Goal: Task Accomplishment & Management: Manage account settings

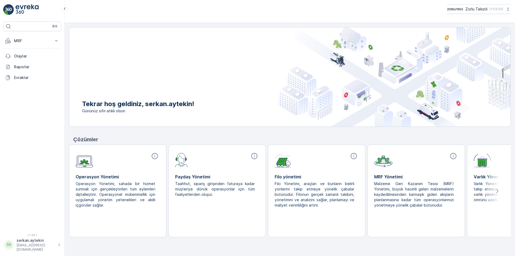
click at [397, 165] on div at bounding box center [416, 159] width 84 height 16
click at [23, 41] on p "MRF" at bounding box center [32, 40] width 37 height 5
click at [20, 62] on p "Parseller" at bounding box center [22, 64] width 16 height 5
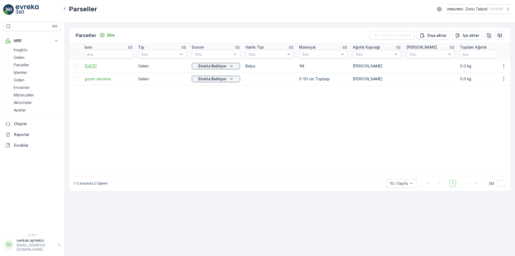
click at [98, 68] on span "[DATE]" at bounding box center [109, 65] width 48 height 5
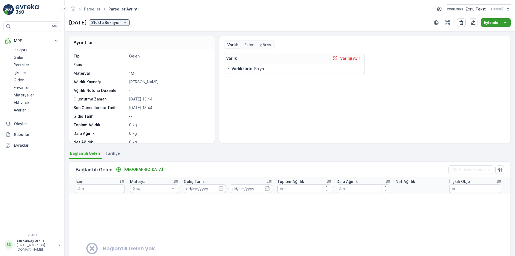
click at [507, 23] on icon "Eylemler" at bounding box center [504, 22] width 5 height 5
click at [442, 52] on div "Varlık Ekler görev Varlık Varlığı Ayır Varlık türü : Balya" at bounding box center [365, 89] width 283 height 98
click at [433, 23] on button "button" at bounding box center [436, 22] width 9 height 9
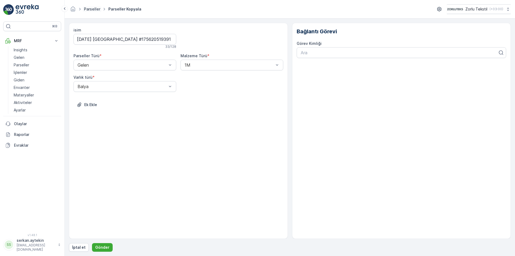
click at [88, 9] on link "Parseller" at bounding box center [92, 9] width 16 height 5
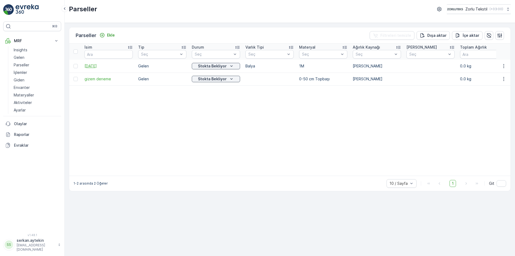
click at [98, 66] on span "[DATE]" at bounding box center [109, 65] width 48 height 5
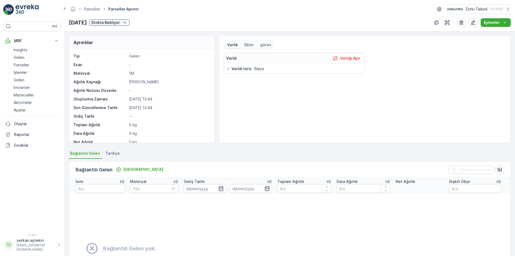
click at [475, 22] on icon "button" at bounding box center [473, 22] width 5 height 5
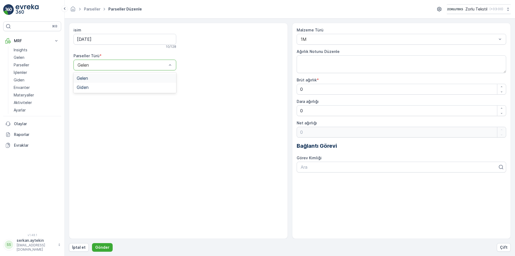
click at [125, 68] on div "Gelen" at bounding box center [125, 65] width 103 height 11
click at [127, 67] on div at bounding box center [122, 65] width 90 height 5
click at [342, 39] on div at bounding box center [399, 39] width 198 height 5
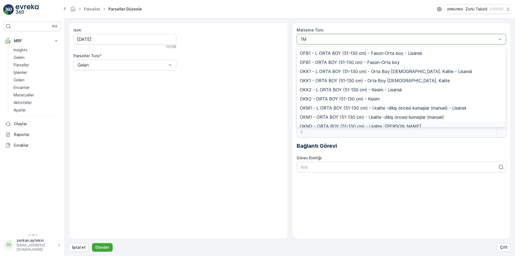
scroll to position [2255, 0]
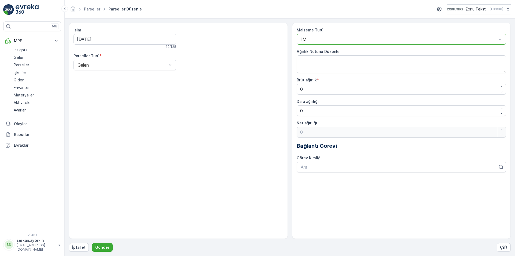
drag, startPoint x: 369, startPoint y: 39, endPoint x: 265, endPoint y: 38, distance: 103.6
click at [243, 40] on div "isim 26.08.2025 10 / 128 Parseller Türü * Gelen Malzeme Türü 1M Ağırlık Notunu …" at bounding box center [290, 131] width 442 height 216
click at [325, 38] on div at bounding box center [399, 39] width 198 height 5
type input "g"
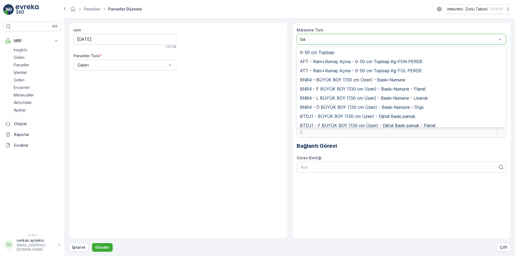
type input "b"
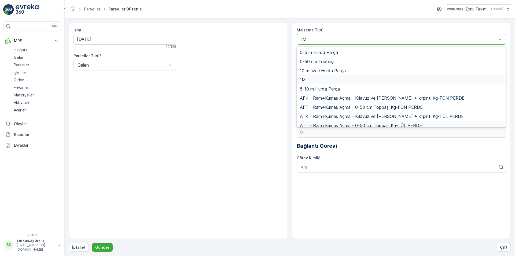
click at [367, 147] on p "Bağlantı Görevi" at bounding box center [402, 146] width 210 height 8
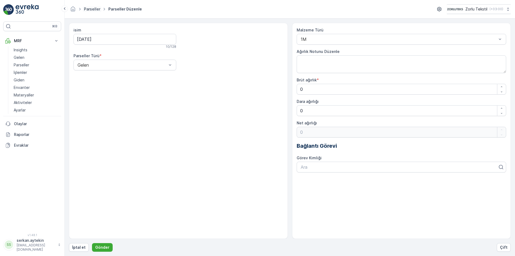
click at [98, 9] on link "Parseller" at bounding box center [92, 9] width 16 height 5
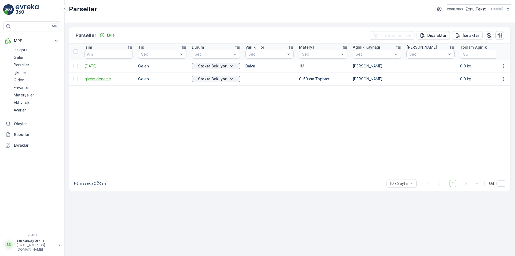
click at [98, 77] on span "gizem deneme" at bounding box center [109, 78] width 48 height 5
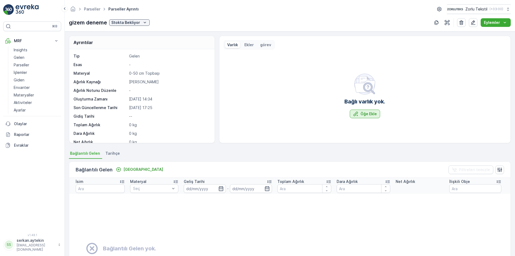
click at [358, 115] on icon "Öğe Ekle" at bounding box center [355, 113] width 5 height 5
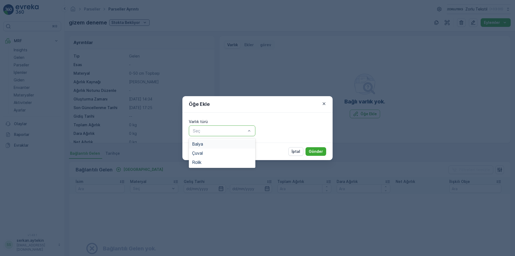
click at [240, 130] on div at bounding box center [219, 130] width 54 height 5
click at [204, 144] on div "Balya" at bounding box center [222, 143] width 60 height 5
click at [313, 151] on p "Gönder" at bounding box center [316, 151] width 14 height 5
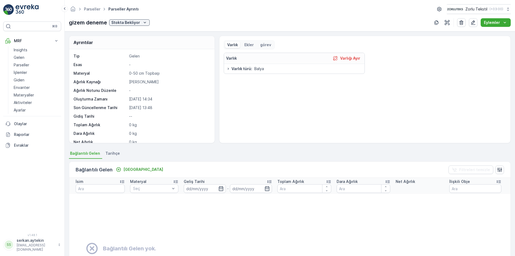
click at [249, 46] on p "Ekler" at bounding box center [249, 44] width 9 height 5
click at [265, 45] on p "görev" at bounding box center [265, 44] width 11 height 5
click at [235, 46] on p "Varlık" at bounding box center [232, 44] width 11 height 5
click at [125, 169] on p "[GEOGRAPHIC_DATA]" at bounding box center [143, 169] width 40 height 5
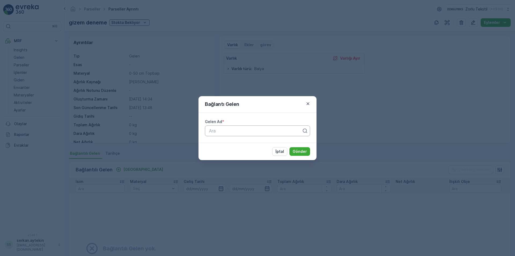
click at [264, 126] on div "Ara" at bounding box center [257, 130] width 105 height 11
drag, startPoint x: 263, startPoint y: 131, endPoint x: 288, endPoint y: 131, distance: 25.5
click at [263, 132] on div at bounding box center [256, 130] width 94 height 5
click at [310, 132] on div "Ara" at bounding box center [257, 130] width 105 height 11
click at [302, 131] on div at bounding box center [256, 130] width 94 height 5
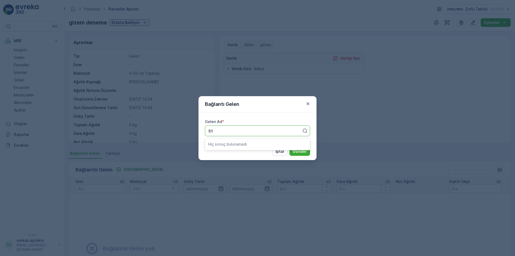
type input "b"
click at [284, 128] on div at bounding box center [256, 130] width 94 height 5
type input "k"
type input "b"
type input "a"
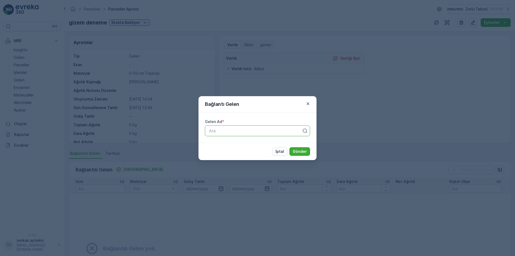
type input "b"
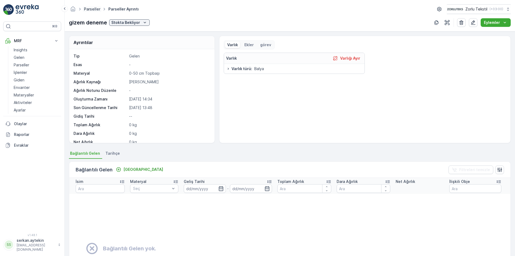
click at [93, 9] on link "Parseller" at bounding box center [92, 9] width 16 height 5
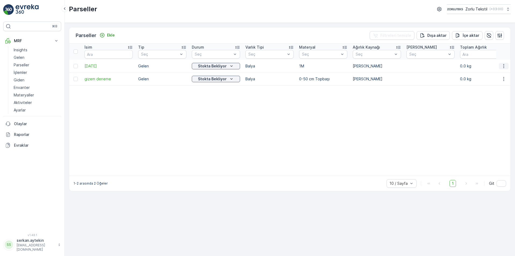
click at [506, 65] on icon "button" at bounding box center [503, 65] width 5 height 5
click at [97, 65] on span "[DATE]" at bounding box center [109, 65] width 48 height 5
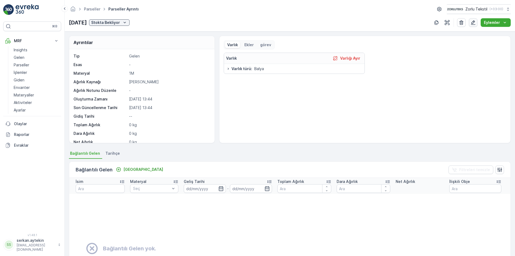
click at [473, 24] on icon "button" at bounding box center [473, 22] width 5 height 5
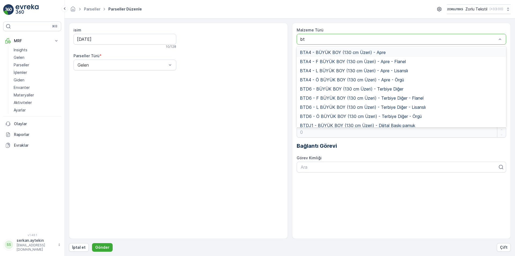
type input "btk"
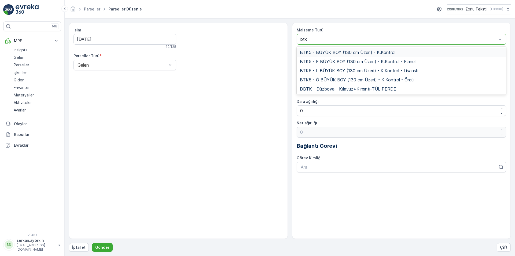
click at [393, 51] on span "BTK5 - BÜYÜK BOY (130 cm Üzeri) - K.Kontrol" at bounding box center [348, 52] width 96 height 5
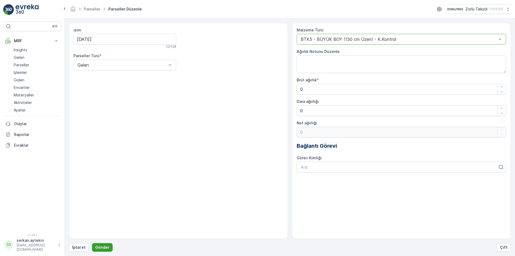
click at [104, 245] on p "Gönder" at bounding box center [102, 247] width 14 height 5
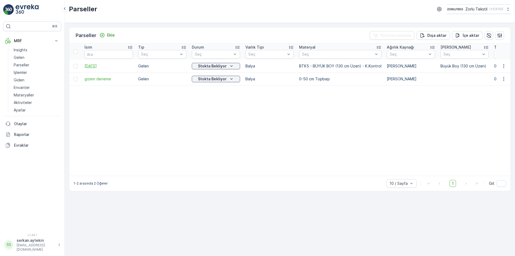
click at [95, 66] on span "[DATE]" at bounding box center [109, 65] width 48 height 5
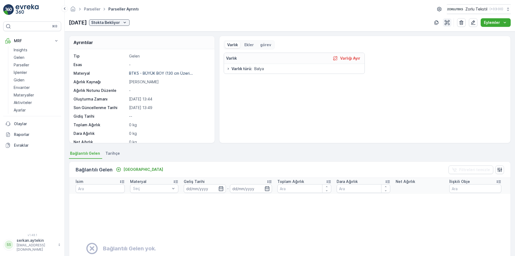
click at [447, 23] on icon "button" at bounding box center [447, 22] width 5 height 5
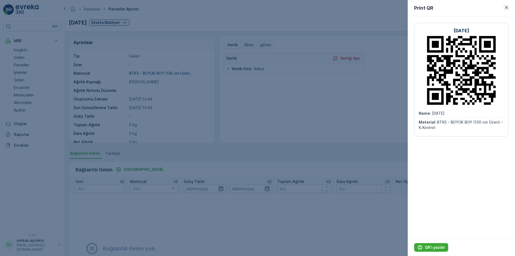
click at [506, 9] on icon "button" at bounding box center [506, 7] width 5 height 5
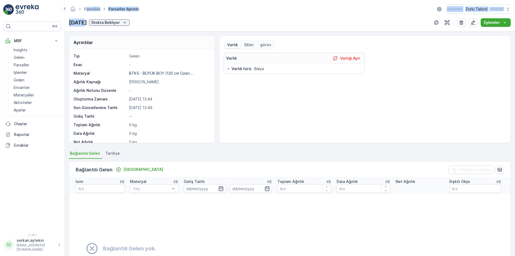
click at [85, 14] on div "Parseller Parseller ayrıntı Zorlu Tekstil ( +03:00 ) 26.08.2025 Stokta Bekliyor…" at bounding box center [290, 15] width 451 height 31
click at [91, 12] on ul "Parseller" at bounding box center [95, 9] width 24 height 8
click at [92, 10] on link "Parseller" at bounding box center [92, 9] width 16 height 5
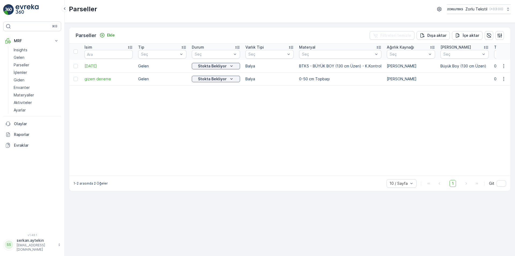
click at [503, 70] on td at bounding box center [504, 66] width 14 height 13
click at [505, 68] on icon "button" at bounding box center [503, 65] width 5 height 5
drag, startPoint x: 434, startPoint y: 96, endPoint x: 461, endPoint y: 90, distance: 27.6
click at [435, 96] on table "İsim Tip Seç Durum Seç Varlık Tipi Seç Materyal Seç Ağırlık Kaynağı Seç Ana Mat…" at bounding box center [504, 109] width 871 height 132
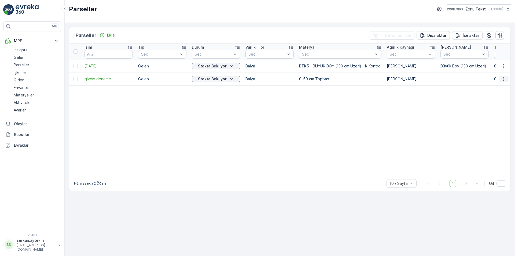
click at [502, 80] on icon "button" at bounding box center [503, 78] width 5 height 5
drag, startPoint x: 402, startPoint y: 113, endPoint x: 258, endPoint y: 59, distance: 153.6
click at [402, 112] on table "İsim Tip Seç Durum Seç Varlık Tipi Seç Materyal Seç Ağırlık Kaynağı Seç Ana Mat…" at bounding box center [504, 109] width 871 height 132
click at [28, 55] on link "Gelen" at bounding box center [37, 58] width 50 height 8
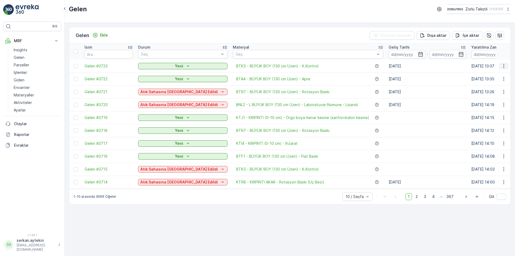
click at [503, 69] on button "button" at bounding box center [504, 66] width 10 height 6
click at [503, 67] on icon "button" at bounding box center [503, 65] width 5 height 5
click at [21, 64] on p "Parseller" at bounding box center [22, 64] width 16 height 5
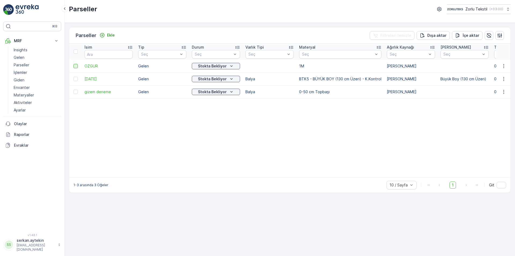
click at [78, 67] on div at bounding box center [76, 66] width 4 height 4
click at [74, 64] on input "checkbox" at bounding box center [74, 64] width 0 height 0
click at [502, 34] on p "sil" at bounding box center [502, 35] width 5 height 5
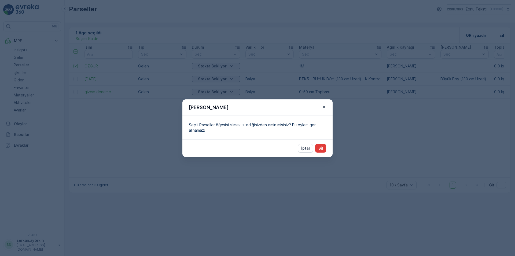
click at [325, 148] on button "Sil" at bounding box center [320, 148] width 11 height 9
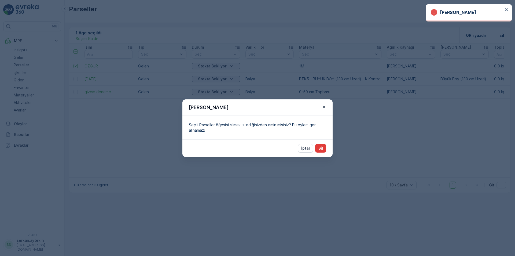
click at [320, 148] on p "Sil" at bounding box center [321, 147] width 5 height 5
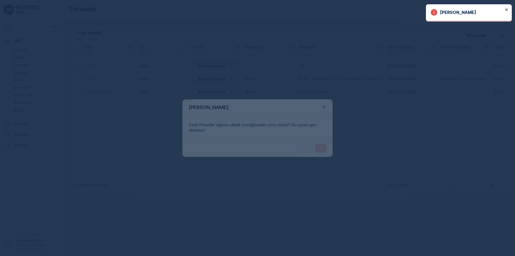
click at [320, 148] on div at bounding box center [257, 128] width 515 height 256
click at [321, 148] on p "Sil" at bounding box center [321, 147] width 5 height 5
click at [322, 148] on div at bounding box center [257, 128] width 515 height 256
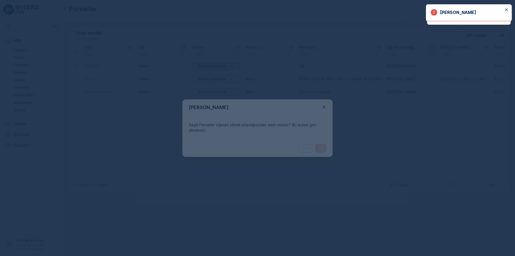
click at [322, 148] on p "Sil" at bounding box center [321, 147] width 5 height 5
click at [322, 149] on div at bounding box center [257, 128] width 515 height 256
click at [322, 149] on p "Sil" at bounding box center [321, 147] width 5 height 5
click at [322, 149] on div at bounding box center [257, 128] width 515 height 256
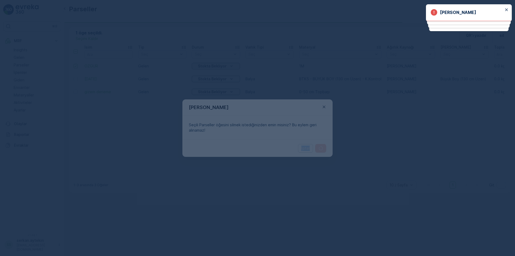
click at [323, 149] on div at bounding box center [257, 128] width 515 height 256
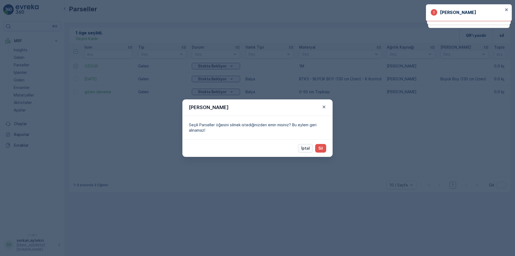
click at [305, 149] on p "İptal" at bounding box center [305, 147] width 9 height 5
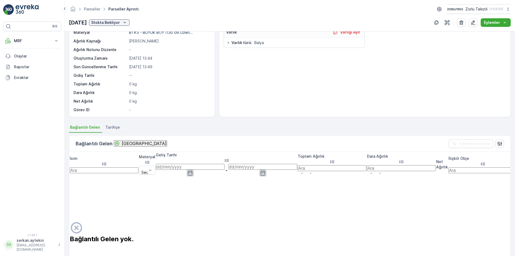
scroll to position [54, 0]
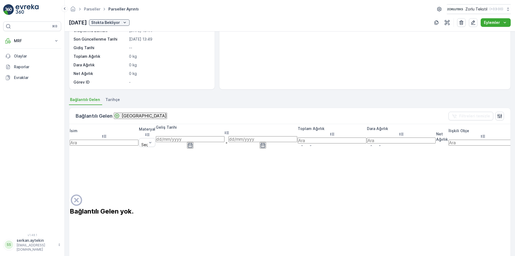
click at [128, 115] on p "[GEOGRAPHIC_DATA]" at bounding box center [144, 115] width 45 height 5
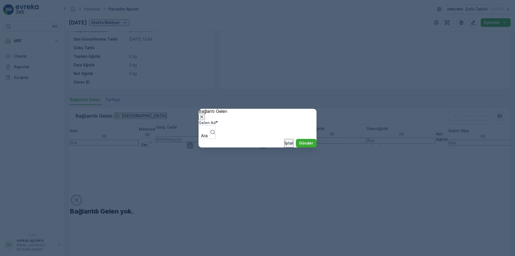
click at [205, 114] on icon "button" at bounding box center [201, 116] width 5 height 5
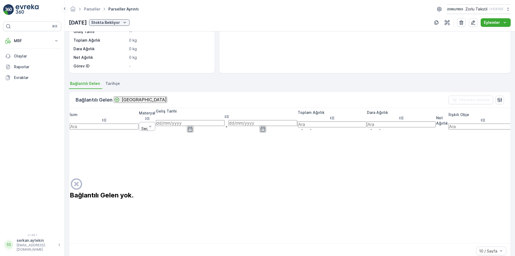
scroll to position [70, 0]
click at [446, 23] on icon "button" at bounding box center [447, 22] width 5 height 5
click at [499, 26] on button "Eylemler" at bounding box center [496, 22] width 30 height 9
click at [493, 25] on button "Eylemler" at bounding box center [496, 22] width 30 height 9
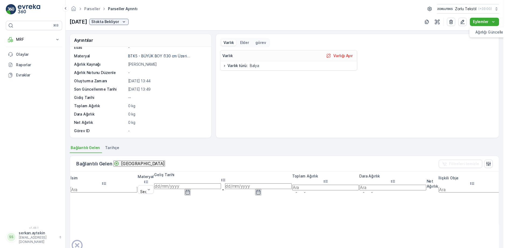
scroll to position [0, 0]
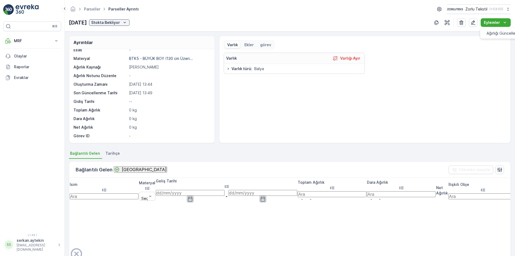
click at [118, 171] on icon "Bağla" at bounding box center [117, 169] width 5 height 5
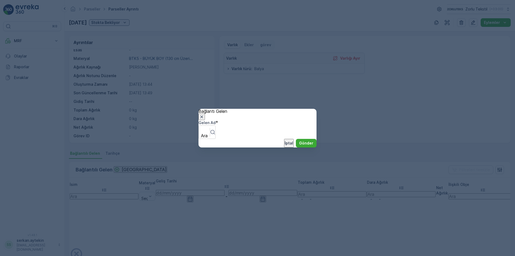
click at [291, 137] on div "Gelen Ad * Ara" at bounding box center [258, 129] width 118 height 19
click at [285, 146] on p "İptal" at bounding box center [289, 142] width 9 height 5
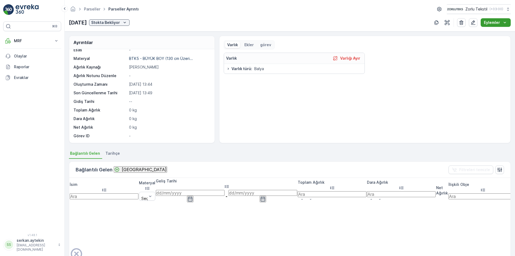
click at [496, 25] on button "Eylemler" at bounding box center [496, 22] width 30 height 9
click at [16, 42] on p "MRF" at bounding box center [32, 40] width 37 height 5
click at [47, 38] on button "MRF" at bounding box center [32, 40] width 58 height 11
click at [48, 38] on p "MRF" at bounding box center [32, 40] width 37 height 5
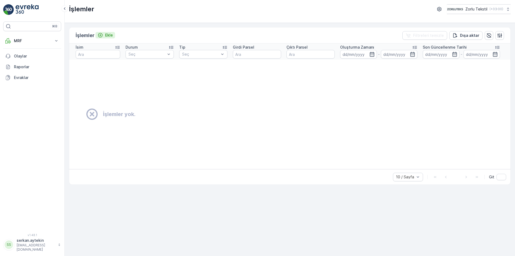
click at [104, 34] on div "Ekle" at bounding box center [105, 34] width 15 height 5
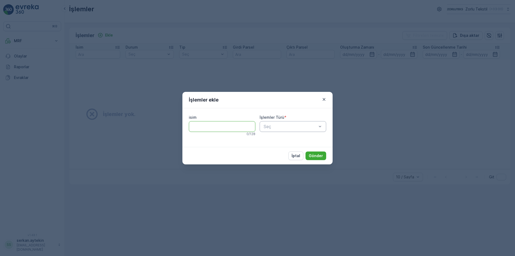
drag, startPoint x: 238, startPoint y: 123, endPoint x: 264, endPoint y: 127, distance: 25.5
click at [238, 123] on input "isim" at bounding box center [222, 126] width 67 height 11
click at [294, 128] on div at bounding box center [290, 126] width 54 height 5
drag, startPoint x: 297, startPoint y: 137, endPoint x: 296, endPoint y: 130, distance: 7.0
click at [296, 134] on div "Hiç sonuç bulunamadı" at bounding box center [293, 140] width 67 height 12
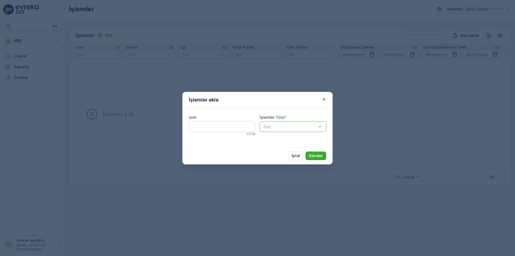
click at [296, 130] on div "Seç" at bounding box center [293, 126] width 67 height 11
click at [294, 156] on p "İptal" at bounding box center [296, 155] width 9 height 5
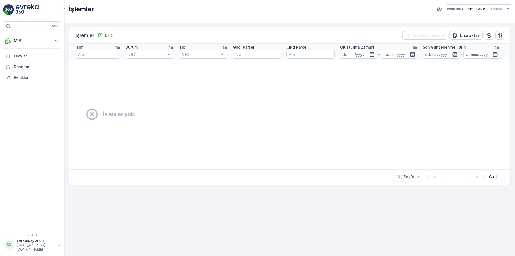
click at [15, 34] on div "⌘B MRF Insights Gelen Parseller İşlemler Giden Envanter Materyaller Aktiviteler…" at bounding box center [32, 123] width 58 height 205
click at [16, 39] on p "MRF" at bounding box center [32, 40] width 37 height 5
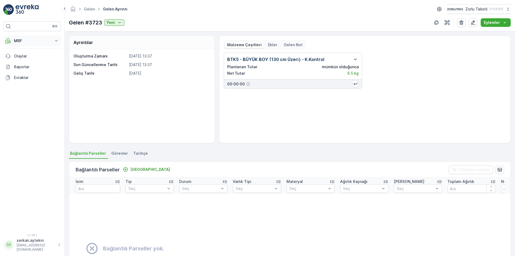
click at [37, 40] on p "MRF" at bounding box center [32, 40] width 37 height 5
click at [17, 64] on p "Parseller" at bounding box center [22, 64] width 16 height 5
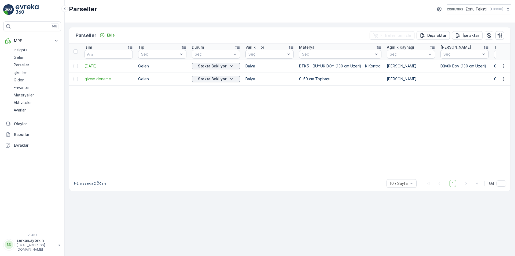
click at [110, 64] on span "[DATE]" at bounding box center [109, 65] width 48 height 5
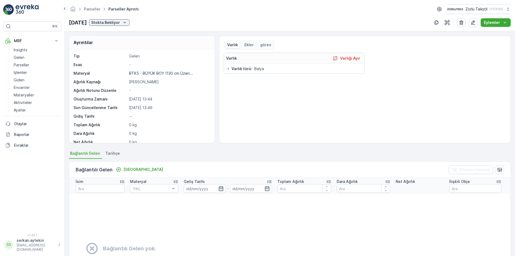
click at [255, 70] on span "Balya" at bounding box center [259, 68] width 10 height 5
click at [495, 27] on button "Eylemler" at bounding box center [496, 22] width 30 height 9
click at [153, 129] on div "Tip Gelen Esas - Materyal BTK5 - BÜYÜK BOY (130 cm Üzeri... Ağırlık Kaynağı [PE…" at bounding box center [142, 103] width 136 height 100
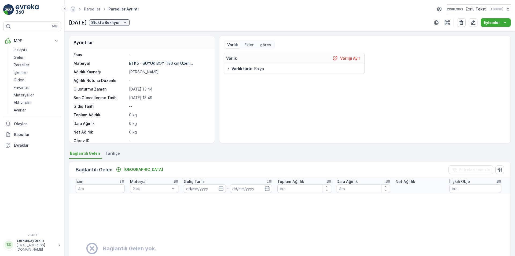
scroll to position [15, 0]
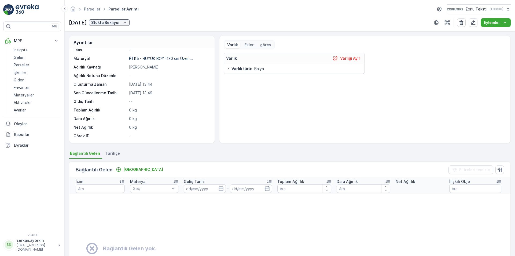
click at [128, 26] on div "[DATE] Stokta Bekliyor" at bounding box center [99, 23] width 61 height 8
click at [120, 23] on p "Stokta Bekliyor" at bounding box center [105, 22] width 29 height 5
click at [177, 113] on div "Tip Gelen Esas - Materyal BTK5 - BÜYÜK BOY (130 cm Üzeri... Ağırlık Kaynağı [PE…" at bounding box center [142, 89] width 136 height 100
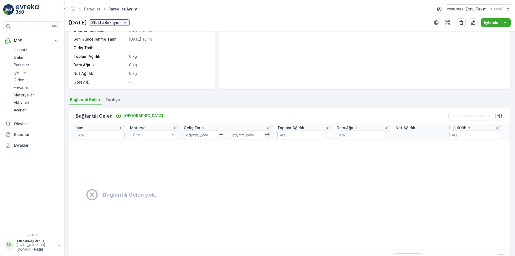
scroll to position [0, 0]
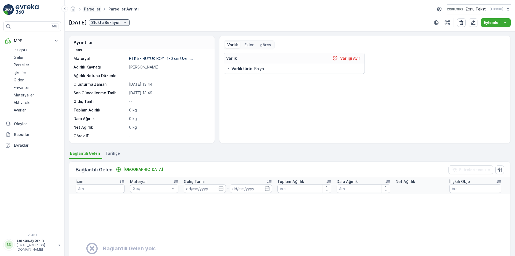
click at [90, 9] on link "Parseller" at bounding box center [92, 9] width 16 height 5
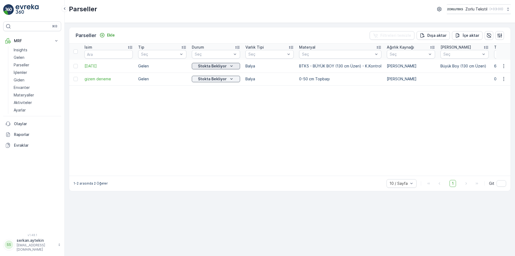
click at [234, 68] on div "Stokta Bekliyor" at bounding box center [216, 65] width 44 height 5
click at [232, 67] on icon "Stokta Bekliyor" at bounding box center [231, 65] width 5 height 5
click at [395, 107] on table "İsim Tip Seç Durum Seç Varlık Tipi Seç Materyal Seç Ağırlık Kaynağı Seç Ana Mat…" at bounding box center [504, 109] width 871 height 132
click at [97, 64] on span "[DATE]" at bounding box center [109, 65] width 48 height 5
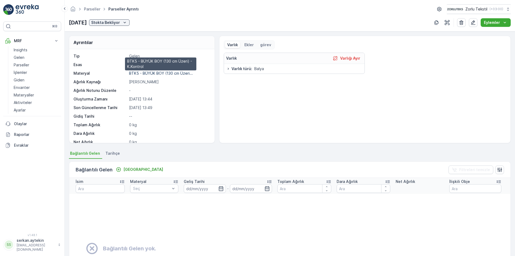
click at [152, 72] on p "BTK5 - BÜYÜK BOY (130 cm Üzeri..." at bounding box center [161, 73] width 64 height 5
click at [106, 157] on li "Tarihçe" at bounding box center [113, 154] width 18 height 9
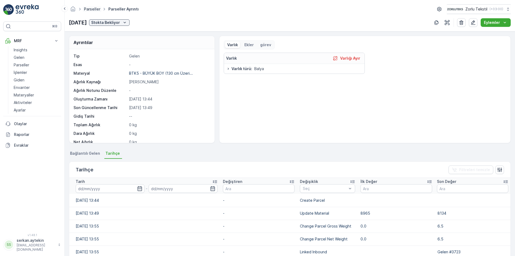
click at [87, 9] on link "Parseller" at bounding box center [92, 9] width 16 height 5
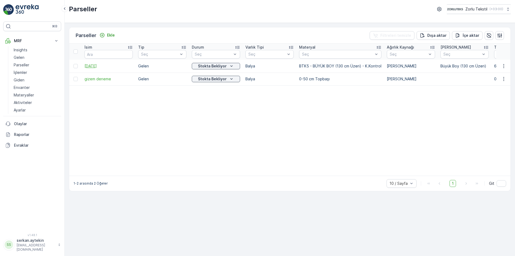
click at [96, 67] on span "[DATE]" at bounding box center [109, 65] width 48 height 5
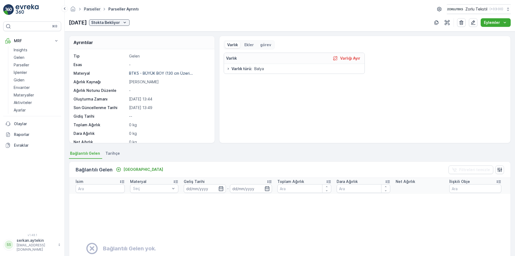
click at [91, 7] on link "Parseller" at bounding box center [92, 9] width 16 height 5
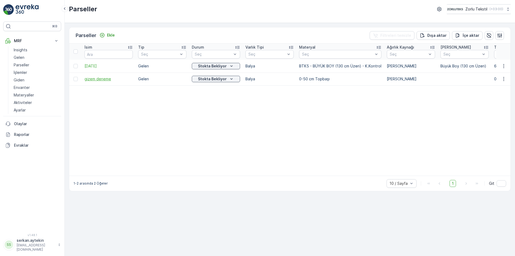
click at [104, 78] on span "gizem deneme" at bounding box center [109, 78] width 48 height 5
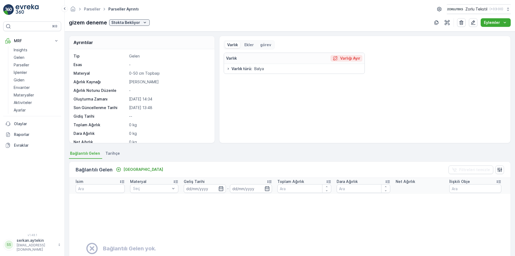
click at [354, 60] on p "Varlığı Ayır" at bounding box center [350, 58] width 20 height 5
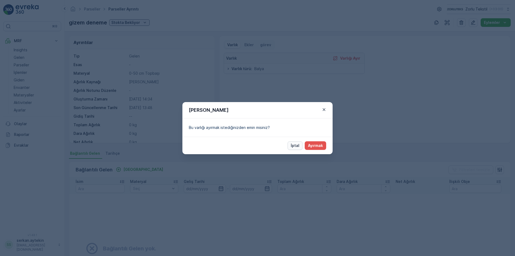
click at [294, 147] on p "İptal" at bounding box center [295, 145] width 9 height 5
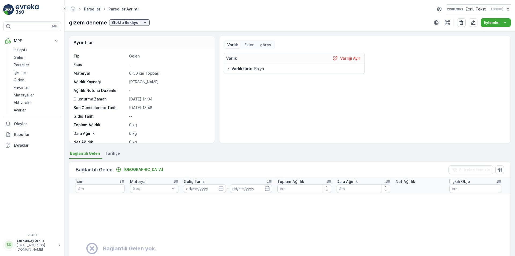
click at [89, 9] on link "Parseller" at bounding box center [92, 9] width 16 height 5
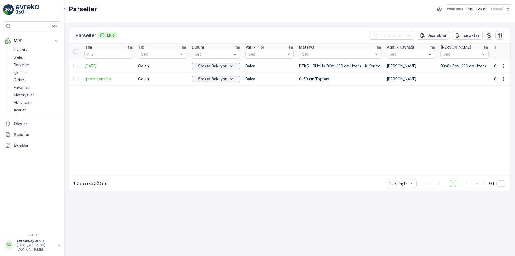
click at [104, 35] on icon "Ekle" at bounding box center [102, 35] width 5 height 5
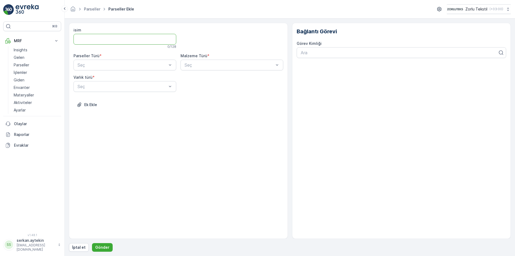
click at [110, 37] on input "isim" at bounding box center [125, 39] width 103 height 11
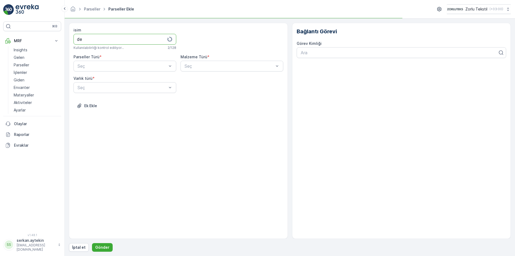
type input "d"
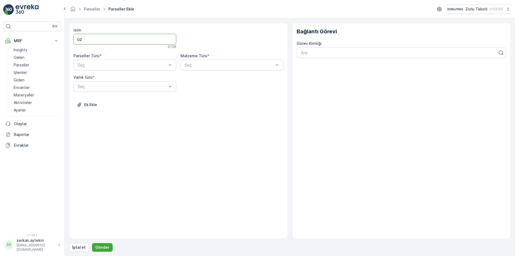
type input "o"
type input "O"
type input "D"
type input "OZGUR"
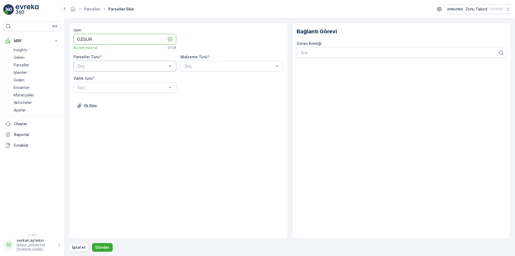
click at [122, 65] on div at bounding box center [122, 66] width 90 height 5
click at [85, 81] on span "Gelen" at bounding box center [82, 79] width 11 height 5
click at [238, 66] on div at bounding box center [229, 66] width 90 height 5
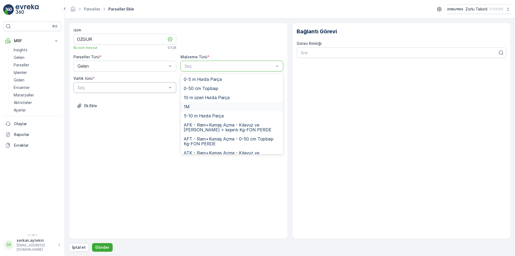
click at [103, 84] on div "Seç" at bounding box center [125, 87] width 103 height 11
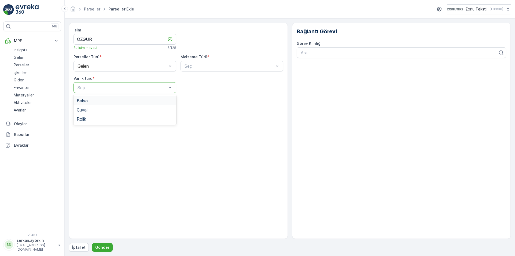
click at [93, 100] on div "Balya" at bounding box center [125, 100] width 96 height 5
click at [152, 90] on div at bounding box center [122, 87] width 90 height 5
click at [123, 108] on div "Çuval" at bounding box center [125, 109] width 96 height 5
click at [159, 85] on div "Çuval" at bounding box center [125, 87] width 103 height 11
click at [85, 121] on span "Rolik" at bounding box center [81, 118] width 9 height 5
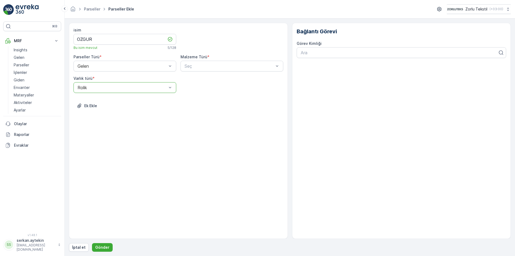
click at [130, 87] on div at bounding box center [122, 87] width 90 height 5
click at [113, 101] on div "Balya" at bounding box center [125, 100] width 96 height 5
click at [122, 92] on div "Balya" at bounding box center [125, 87] width 103 height 11
click at [113, 107] on div "Çuval" at bounding box center [125, 109] width 96 height 5
click at [217, 64] on div at bounding box center [229, 66] width 90 height 5
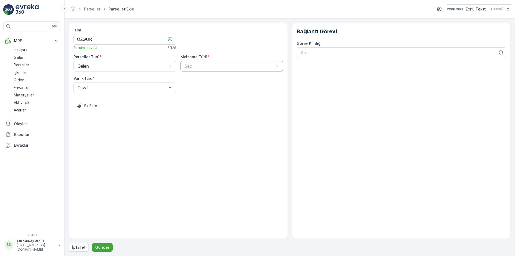
click at [216, 64] on div at bounding box center [229, 66] width 90 height 5
click at [124, 83] on div "Çuval" at bounding box center [125, 87] width 103 height 11
click at [111, 100] on div "Balya" at bounding box center [125, 100] width 96 height 5
drag, startPoint x: 213, startPoint y: 57, endPoint x: 213, endPoint y: 61, distance: 3.8
click at [213, 61] on div "Malzeme Türü * Seç" at bounding box center [232, 62] width 103 height 17
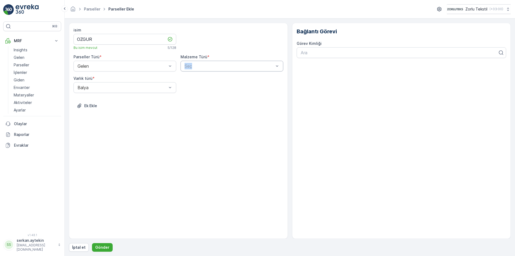
click at [209, 64] on div at bounding box center [229, 66] width 90 height 5
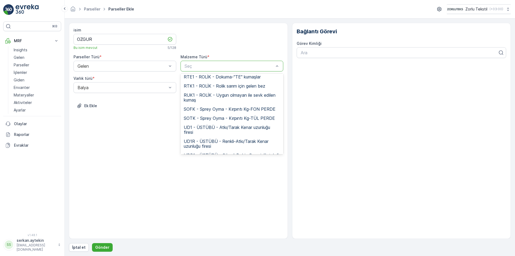
scroll to position [3931, 0]
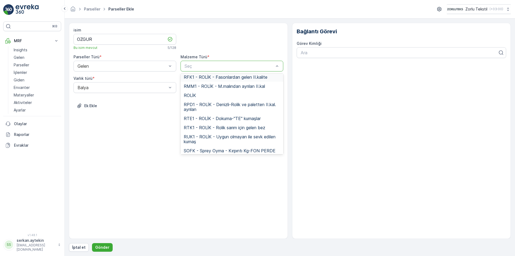
click at [230, 46] on div at bounding box center [232, 38] width 103 height 23
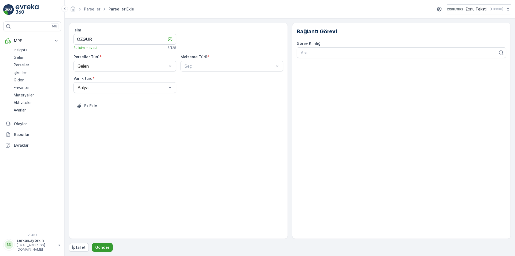
click at [95, 247] on p "Gönder" at bounding box center [102, 247] width 14 height 5
click at [198, 66] on div at bounding box center [229, 66] width 90 height 5
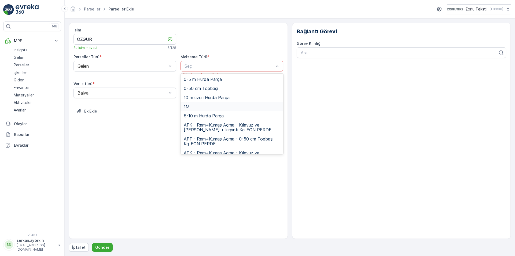
click at [194, 107] on div "1M" at bounding box center [232, 106] width 96 height 5
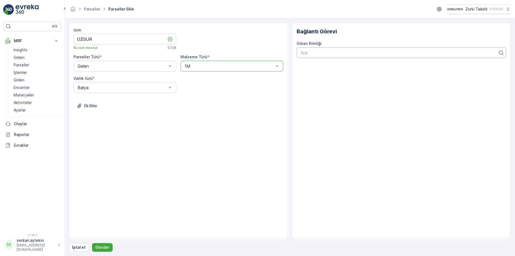
click at [311, 52] on div at bounding box center [399, 52] width 199 height 5
click at [101, 248] on p "Gönder" at bounding box center [102, 247] width 14 height 5
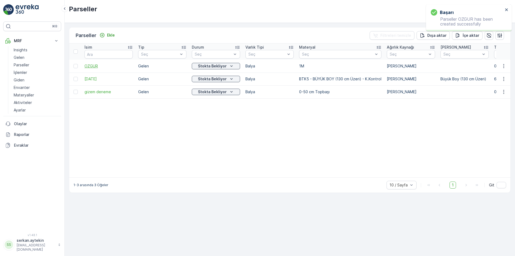
click at [88, 65] on span "OZGUR" at bounding box center [109, 65] width 48 height 5
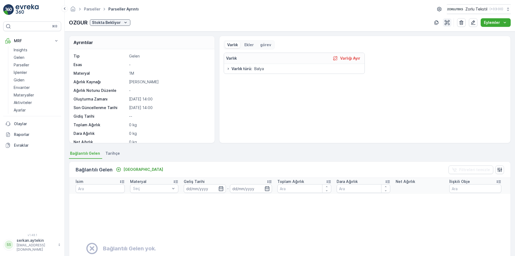
click at [448, 23] on icon "button" at bounding box center [447, 22] width 5 height 5
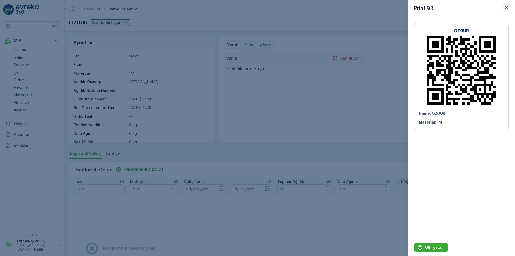
click at [505, 7] on icon "button" at bounding box center [506, 7] width 5 height 5
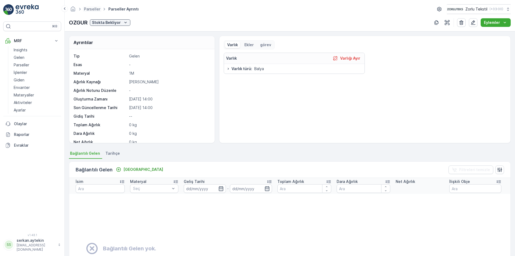
click at [94, 12] on span "Parseller" at bounding box center [92, 8] width 19 height 5
click at [94, 10] on link "Parseller" at bounding box center [92, 9] width 16 height 5
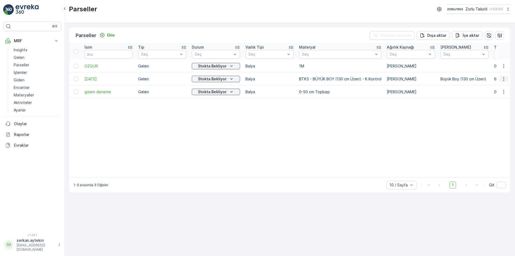
click at [503, 80] on icon "button" at bounding box center [503, 78] width 5 height 5
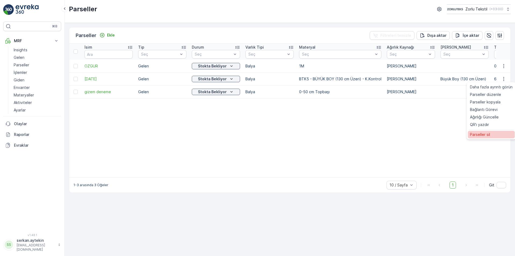
click at [488, 133] on span "Parseller sil" at bounding box center [480, 134] width 20 height 5
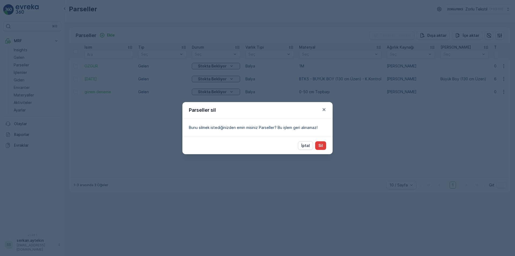
click at [324, 144] on button "Sil" at bounding box center [320, 145] width 11 height 9
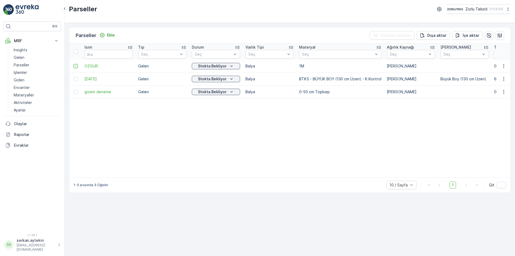
click at [75, 67] on div at bounding box center [76, 66] width 4 height 4
click at [74, 64] on input "checkbox" at bounding box center [74, 64] width 0 height 0
click at [501, 34] on p "sil" at bounding box center [502, 35] width 5 height 5
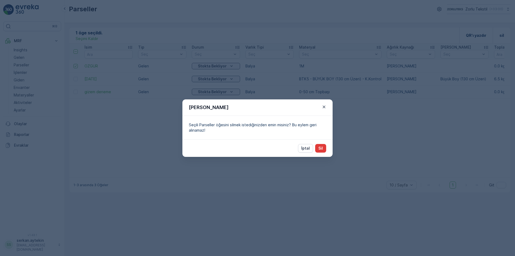
click at [321, 148] on p "Sil" at bounding box center [321, 147] width 5 height 5
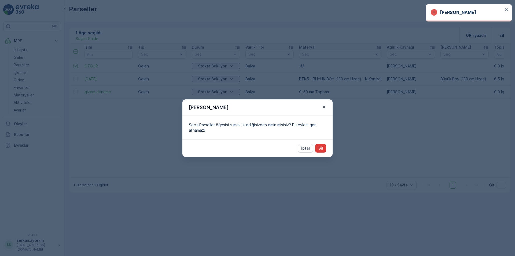
click at [320, 148] on p "Sil" at bounding box center [321, 147] width 5 height 5
click at [309, 147] on p "İptal" at bounding box center [305, 147] width 9 height 5
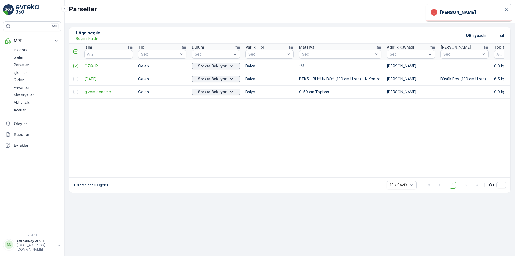
click at [94, 66] on span "OZGUR" at bounding box center [109, 65] width 48 height 5
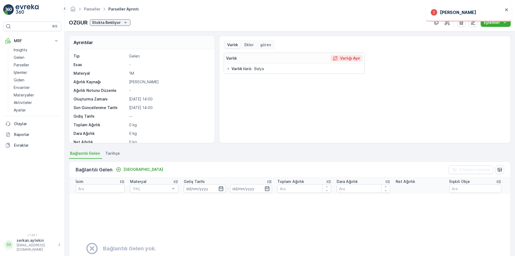
click at [341, 59] on p "Varlığı Ayır" at bounding box center [350, 58] width 20 height 5
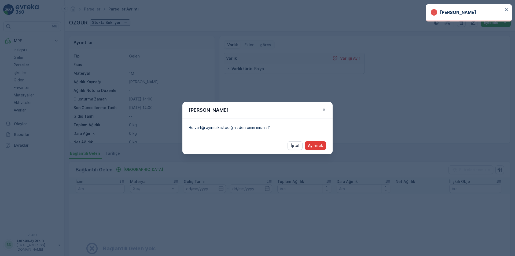
click at [316, 145] on p "Ayırmak" at bounding box center [315, 145] width 15 height 5
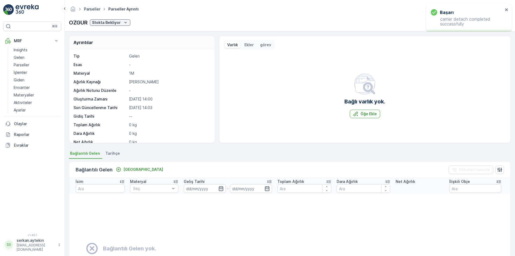
click at [93, 7] on link "Parseller" at bounding box center [92, 9] width 16 height 5
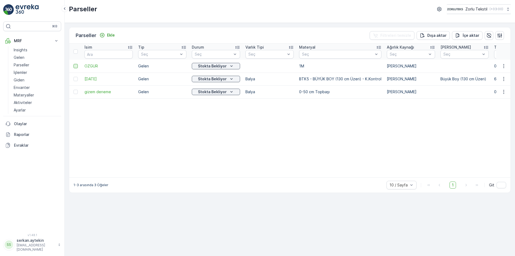
click at [76, 67] on div at bounding box center [76, 66] width 4 height 4
click at [74, 64] on input "checkbox" at bounding box center [74, 64] width 0 height 0
click at [500, 36] on p "sil" at bounding box center [502, 35] width 5 height 5
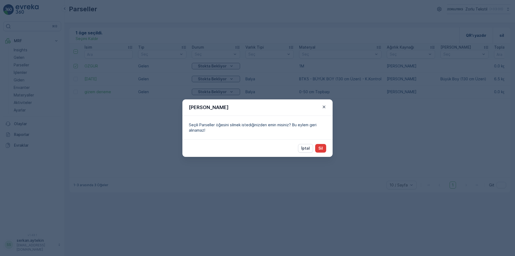
click at [320, 150] on p "Sil" at bounding box center [321, 147] width 5 height 5
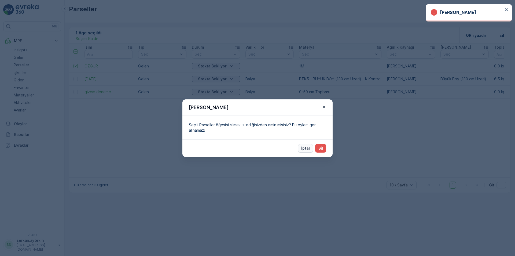
click at [306, 150] on p "İptal" at bounding box center [305, 147] width 9 height 5
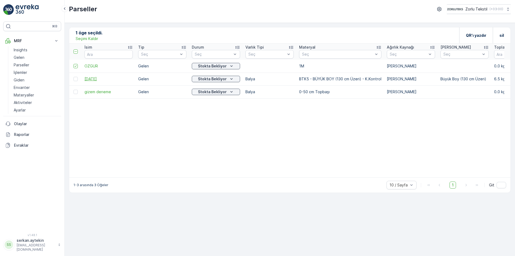
click at [92, 79] on span "[DATE]" at bounding box center [109, 78] width 48 height 5
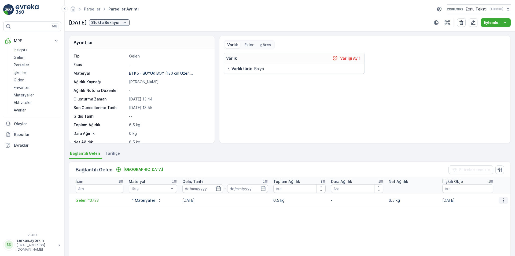
click at [504, 200] on icon "button" at bounding box center [503, 200] width 5 height 5
click at [498, 218] on span "Gelen bağlantısını kaldır" at bounding box center [491, 218] width 42 height 5
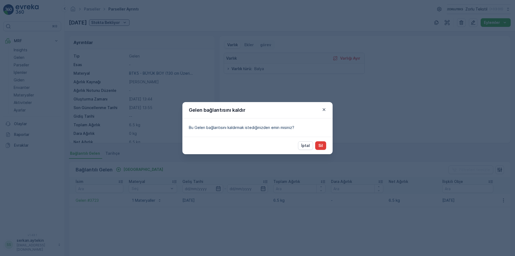
click at [322, 144] on p "Sil" at bounding box center [321, 145] width 5 height 5
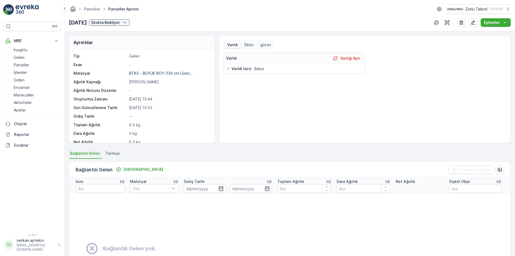
click at [73, 11] on icon "Ana Sayfa" at bounding box center [73, 8] width 5 height 5
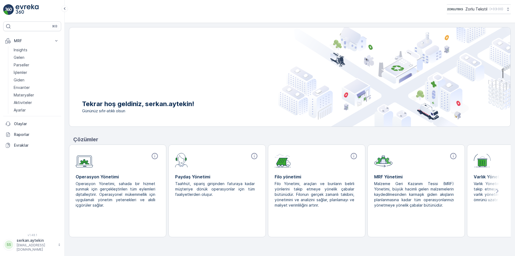
click at [392, 179] on p "MRF Yönetimi" at bounding box center [416, 176] width 84 height 6
click at [394, 176] on p "MRF Yönetimi" at bounding box center [416, 176] width 84 height 6
click at [395, 190] on p "Malzeme Geri Kazanım Tesisi (MRF) Yönetimi, büyük hacimli gelen malzemelerin ka…" at bounding box center [414, 194] width 80 height 27
click at [387, 165] on img at bounding box center [383, 159] width 18 height 15
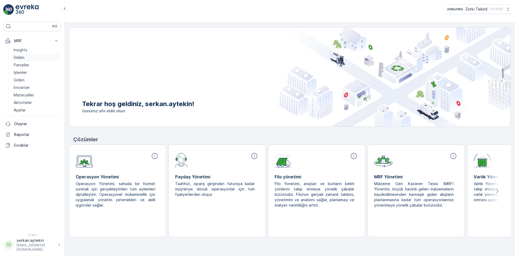
click at [18, 57] on p "Gelen" at bounding box center [19, 57] width 11 height 5
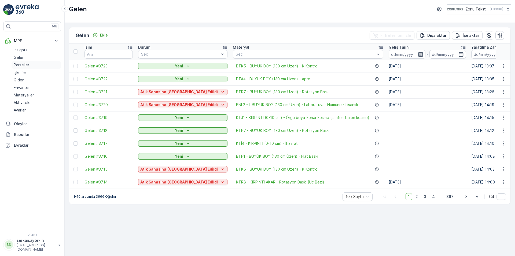
click at [26, 66] on p "Parseller" at bounding box center [22, 64] width 16 height 5
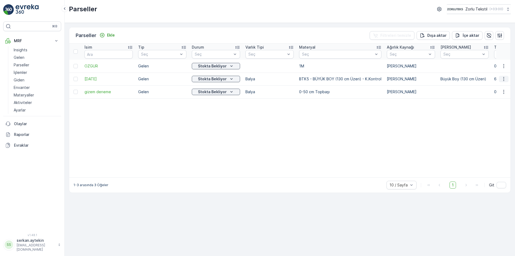
click at [505, 81] on icon "button" at bounding box center [503, 78] width 5 height 5
click at [494, 93] on span "Parseller düzenle" at bounding box center [485, 94] width 31 height 5
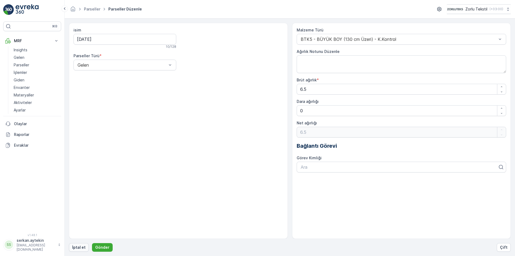
click at [83, 247] on p "İptal et" at bounding box center [78, 247] width 13 height 5
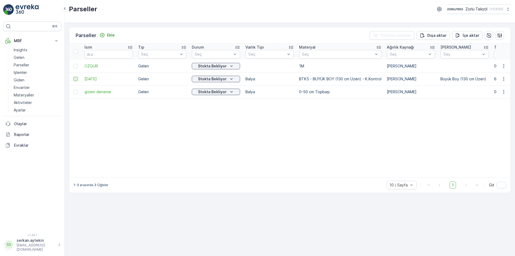
click at [77, 80] on div at bounding box center [76, 79] width 4 height 4
click at [74, 77] on input "checkbox" at bounding box center [74, 77] width 0 height 0
click at [503, 35] on p "sil" at bounding box center [502, 35] width 5 height 5
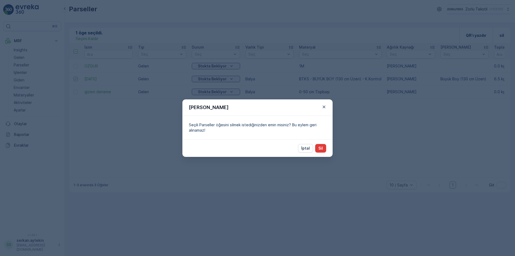
click at [324, 148] on button "Sil" at bounding box center [320, 148] width 11 height 9
click at [307, 149] on p "İptal" at bounding box center [305, 147] width 9 height 5
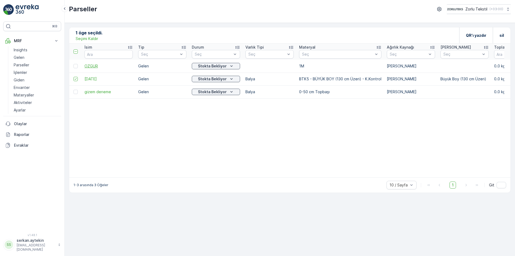
click at [91, 66] on span "OZGUR" at bounding box center [109, 65] width 48 height 5
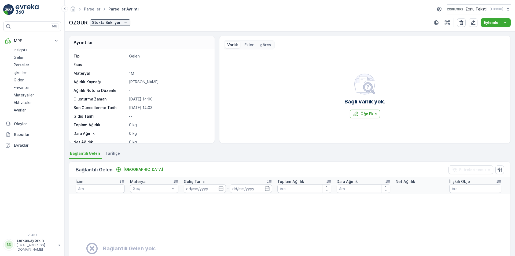
click at [111, 155] on span "Tarihçe" at bounding box center [112, 153] width 14 height 5
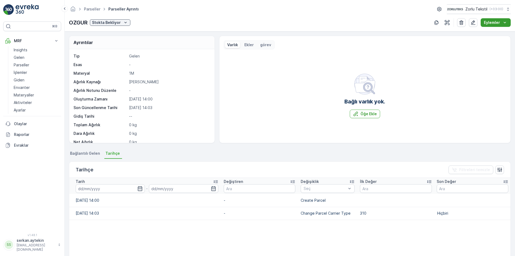
click at [493, 22] on p "Eylemler" at bounding box center [492, 22] width 16 height 5
click at [477, 24] on button "button" at bounding box center [473, 22] width 9 height 9
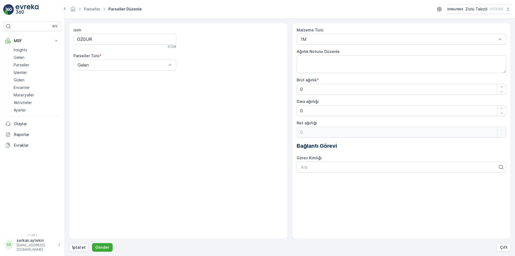
click at [85, 246] on button "İptal et" at bounding box center [79, 247] width 20 height 9
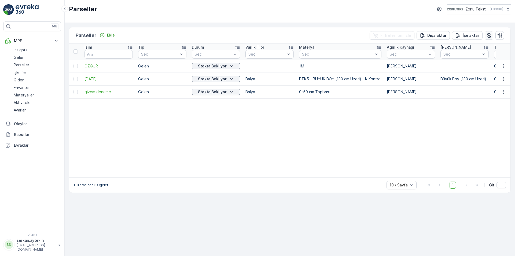
click at [488, 35] on icon "button" at bounding box center [489, 35] width 5 height 5
click at [502, 35] on icon "button" at bounding box center [499, 35] width 5 height 5
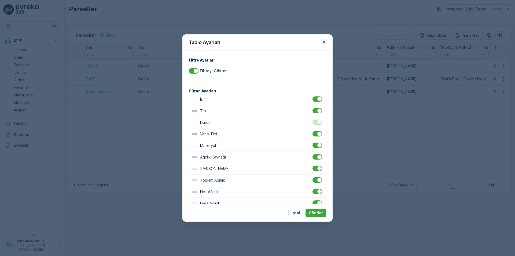
click at [325, 42] on icon "button" at bounding box center [324, 41] width 5 height 5
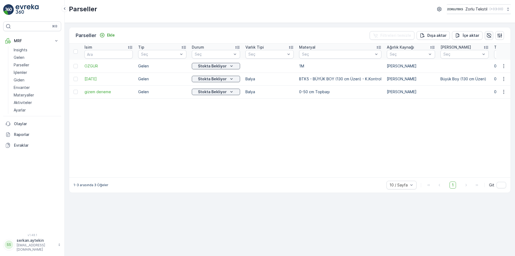
click at [487, 36] on icon "button" at bounding box center [489, 35] width 5 height 5
click at [490, 36] on icon "button" at bounding box center [489, 35] width 5 height 5
click at [490, 37] on icon "button" at bounding box center [489, 35] width 5 height 5
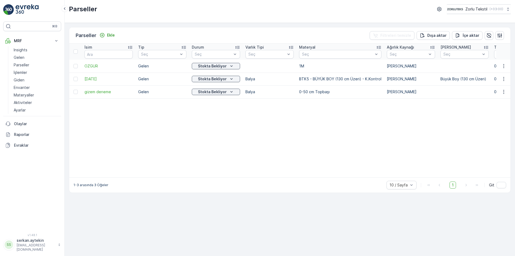
click at [76, 69] on td at bounding box center [75, 66] width 13 height 13
drag, startPoint x: 75, startPoint y: 66, endPoint x: 89, endPoint y: 69, distance: 13.7
click at [75, 67] on div at bounding box center [76, 66] width 4 height 4
click at [74, 64] on input "checkbox" at bounding box center [74, 64] width 0 height 0
click at [233, 67] on icon "Stokta Bekliyor" at bounding box center [231, 65] width 5 height 5
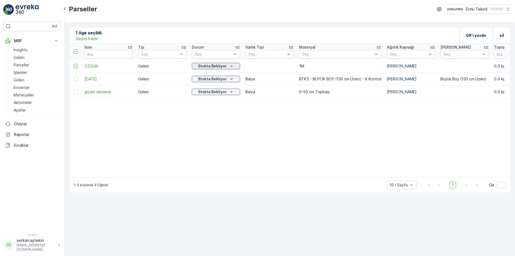
click at [233, 67] on icon "Stokta Bekliyor" at bounding box center [231, 65] width 5 height 5
click at [499, 38] on div "sil" at bounding box center [502, 35] width 18 height 16
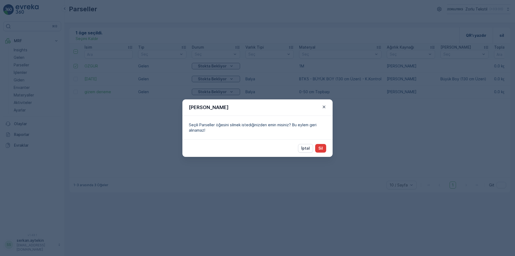
click at [324, 147] on button "Sil" at bounding box center [320, 148] width 11 height 9
click at [304, 150] on p "İptal" at bounding box center [305, 147] width 9 height 5
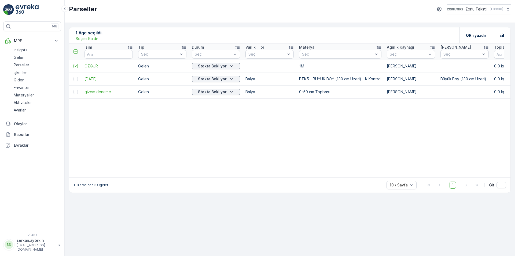
click at [95, 68] on span "OZGUR" at bounding box center [109, 65] width 48 height 5
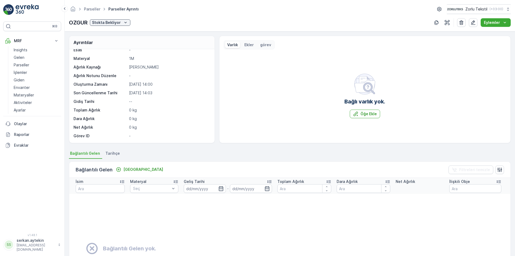
click at [470, 195] on td "Bağlantılı Gelen yok." at bounding box center [290, 248] width 442 height 109
click at [471, 187] on input "text" at bounding box center [476, 188] width 52 height 9
